Goal: Communication & Community: Connect with others

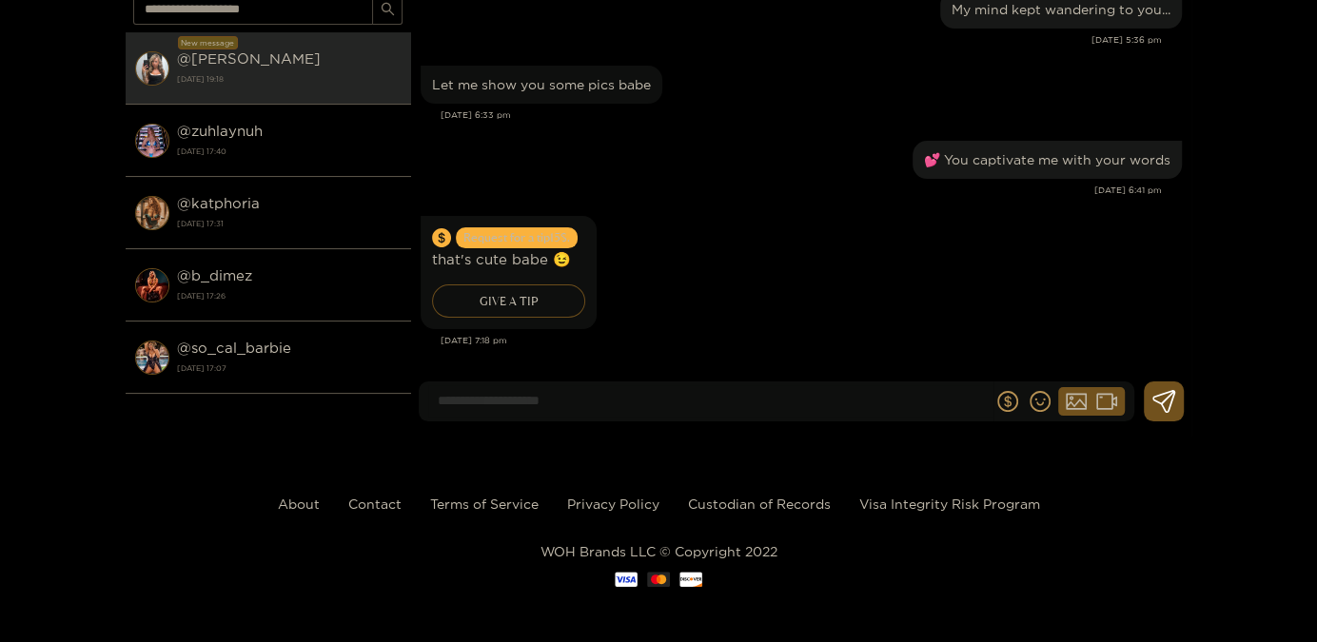
scroll to position [170, 0]
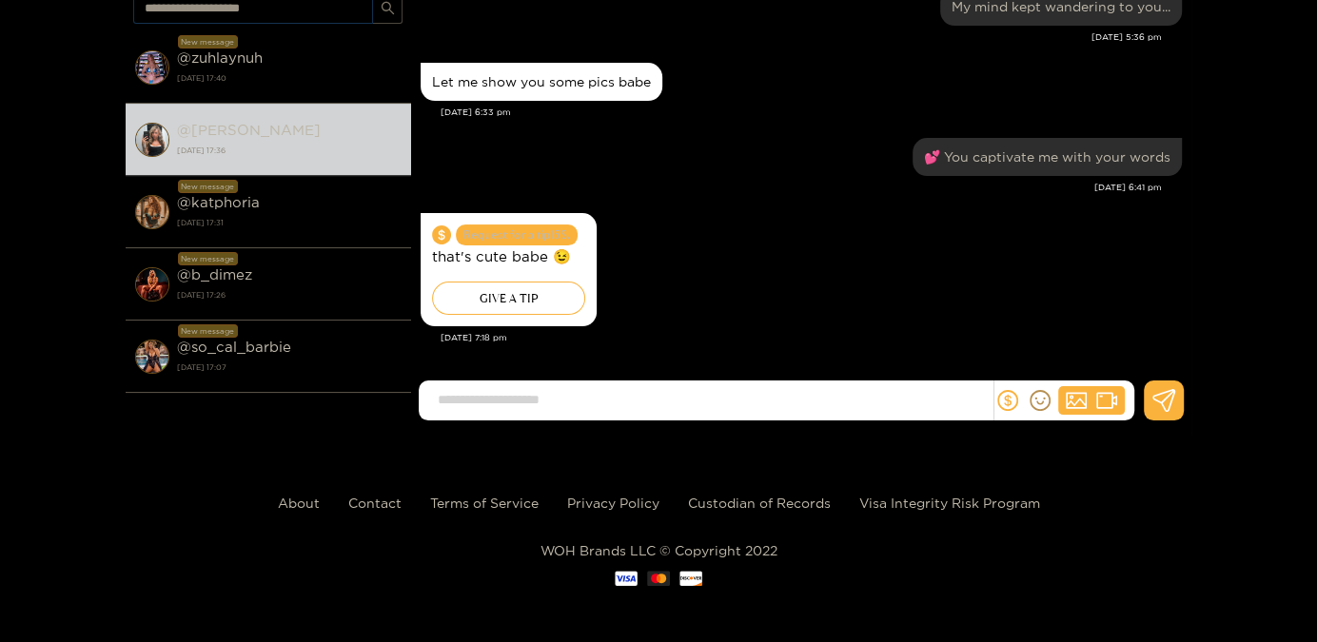
scroll to position [1930, 0]
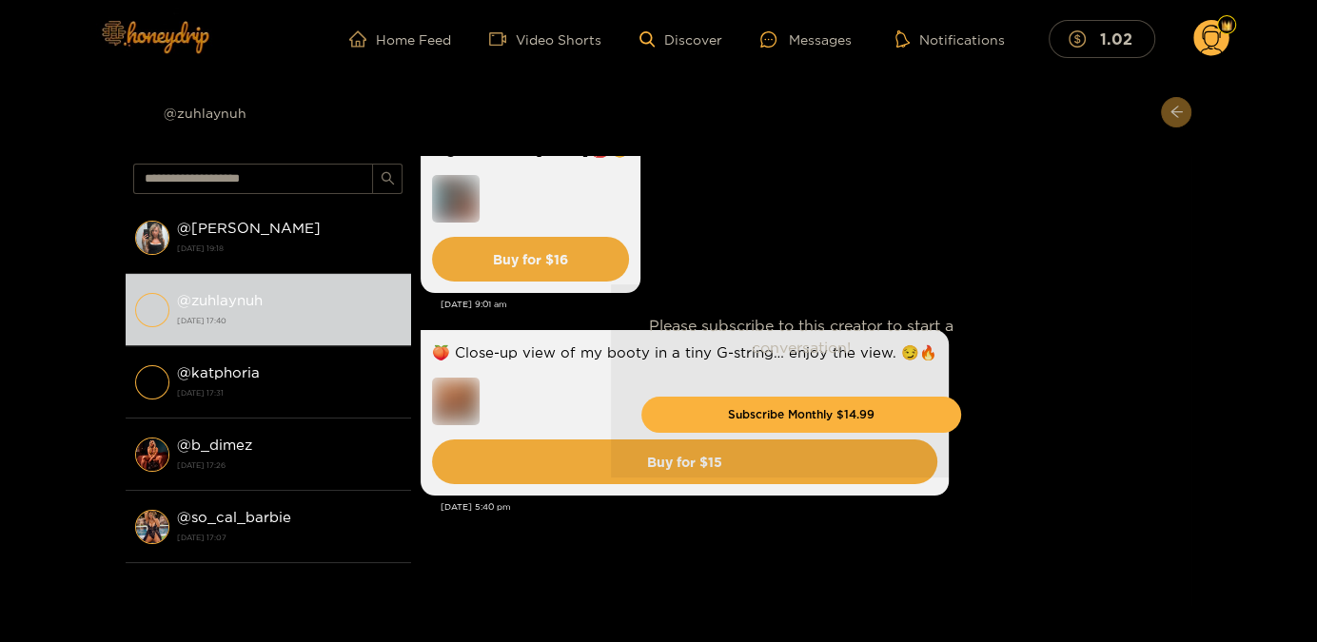
scroll to position [4581, 0]
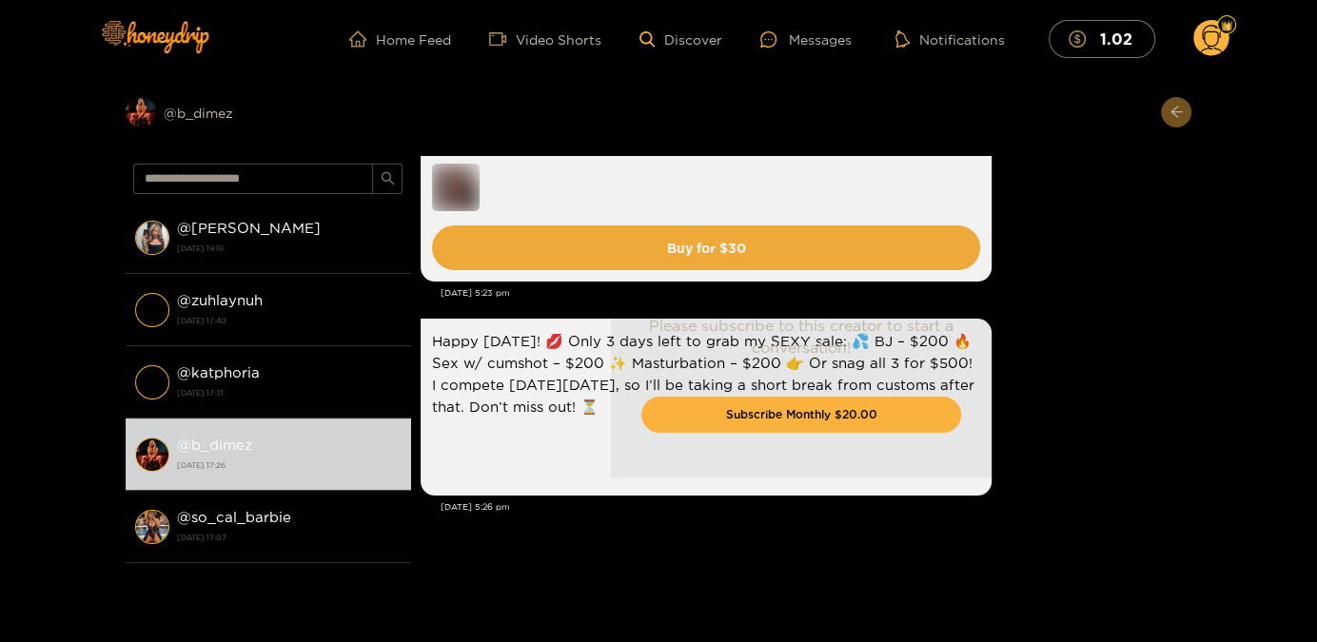
scroll to position [3959, 0]
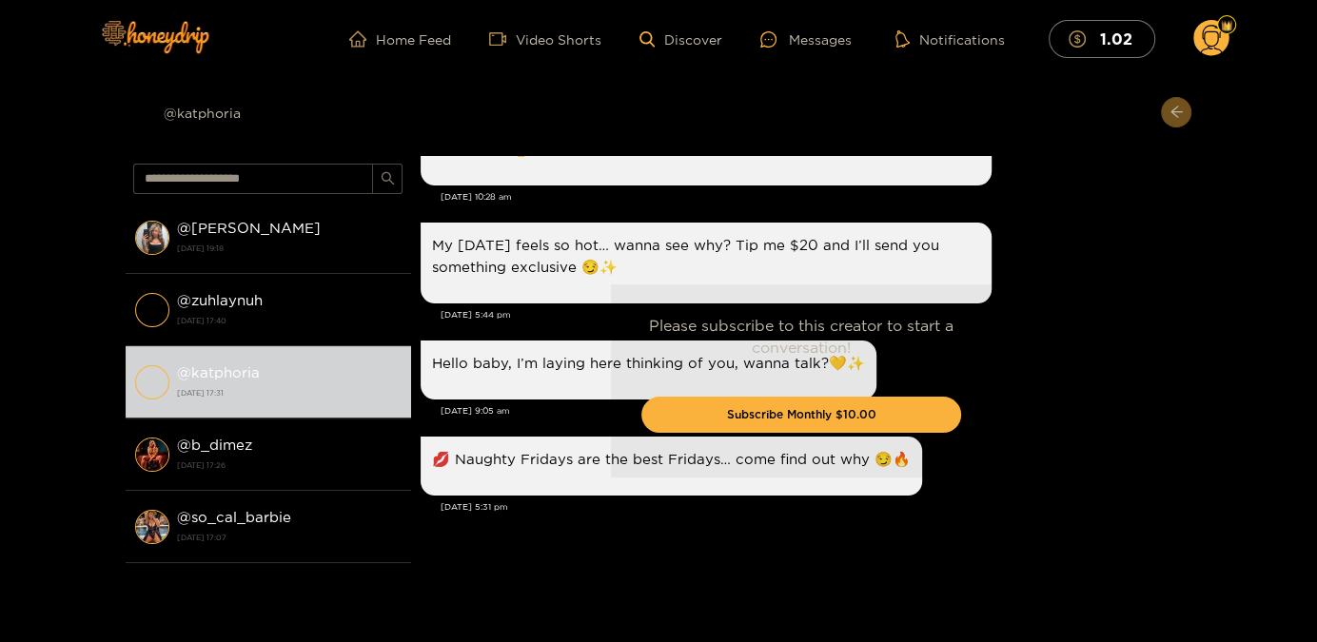
scroll to position [2471, 0]
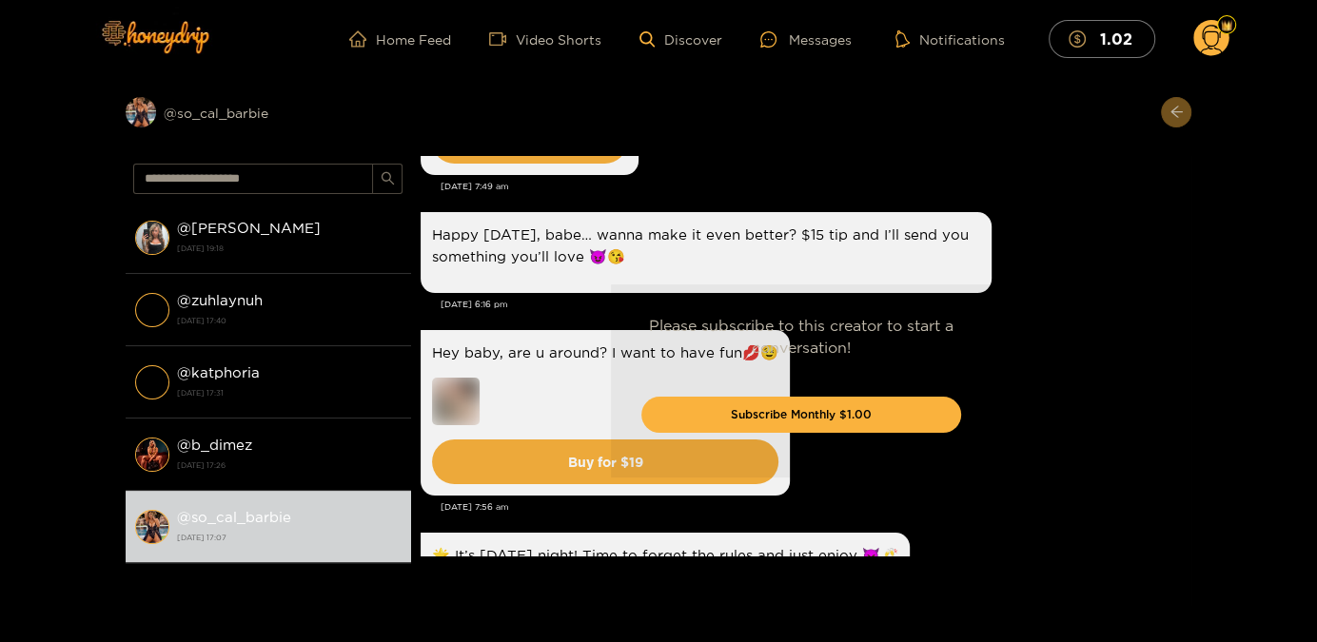
scroll to position [2800, 0]
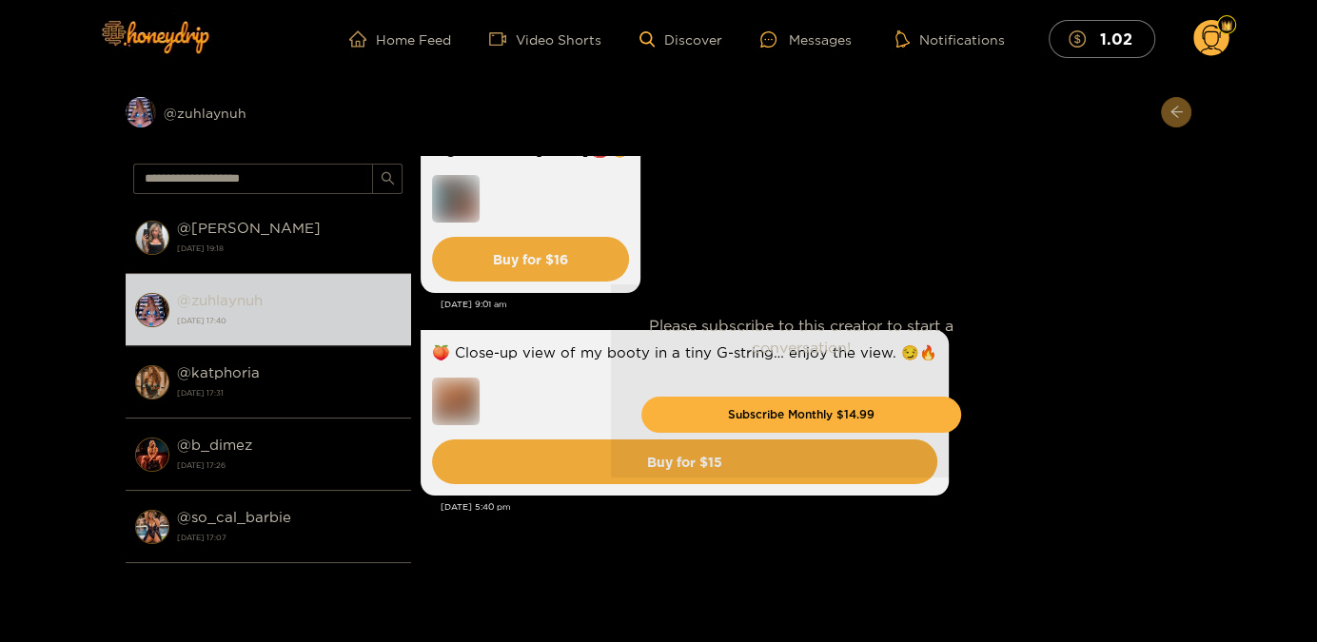
scroll to position [4581, 0]
